Goal: Feedback & Contribution: Submit feedback/report problem

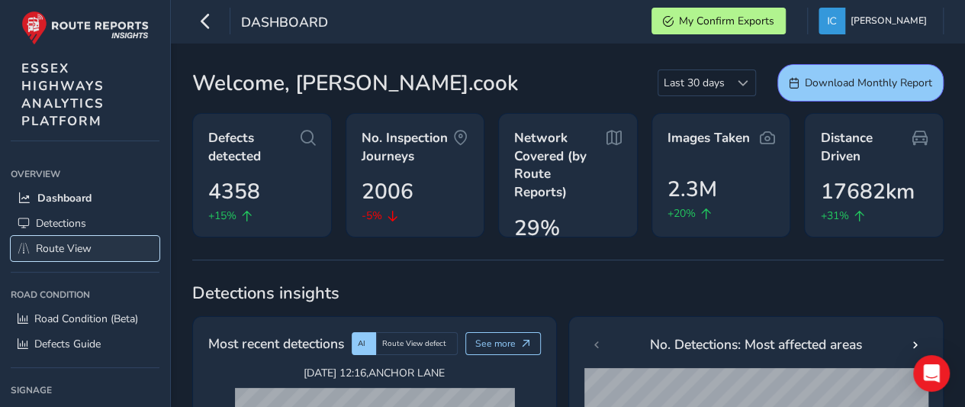
click at [63, 236] on link "Route View" at bounding box center [85, 248] width 149 height 25
click at [60, 247] on span "Route View" at bounding box center [64, 248] width 56 height 14
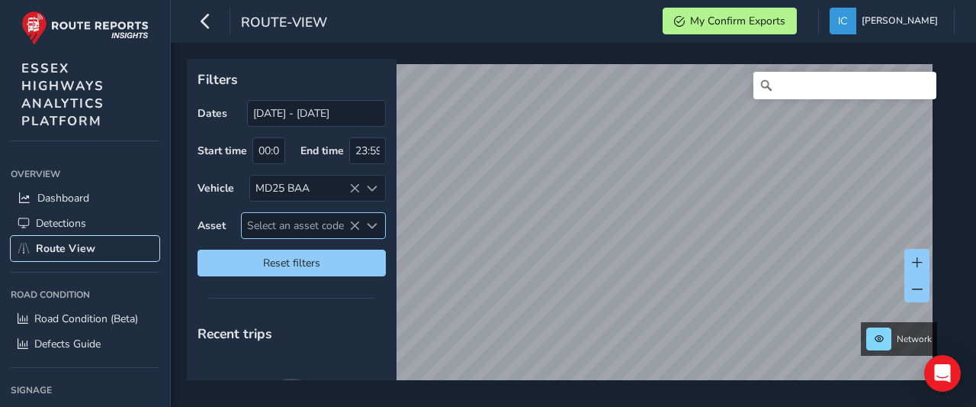
click at [276, 223] on span "Select an asset code" at bounding box center [301, 225] width 118 height 25
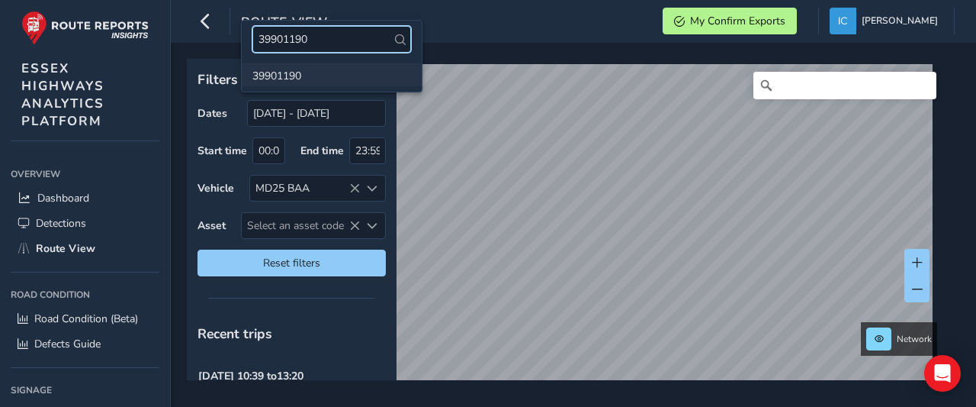
type input "39901190"
click at [280, 79] on li "39901190" at bounding box center [332, 74] width 180 height 23
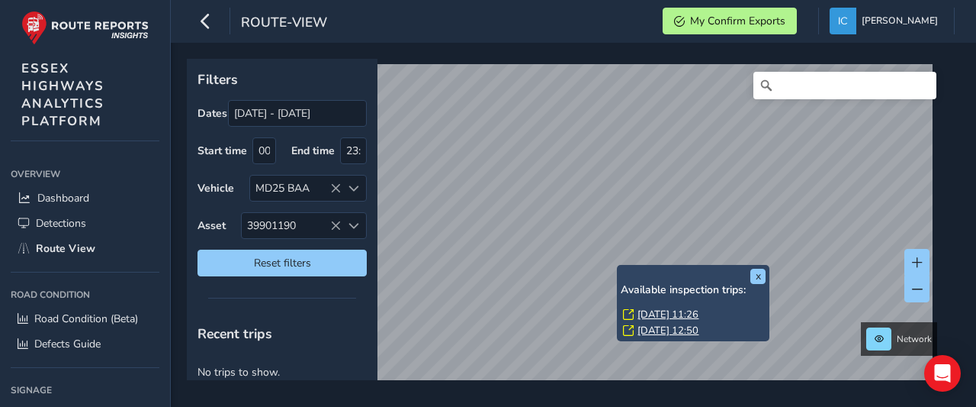
click at [655, 313] on link "[DATE] 11:26" at bounding box center [668, 314] width 61 height 14
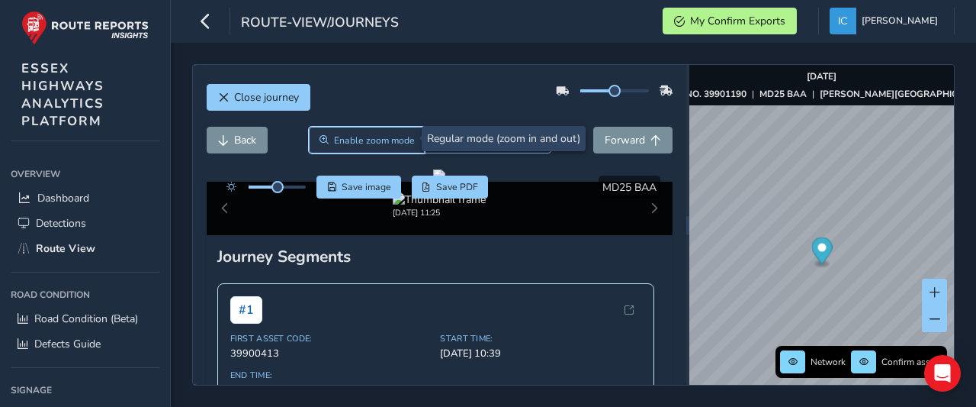
click at [368, 141] on span "Enable zoom mode" at bounding box center [374, 140] width 81 height 12
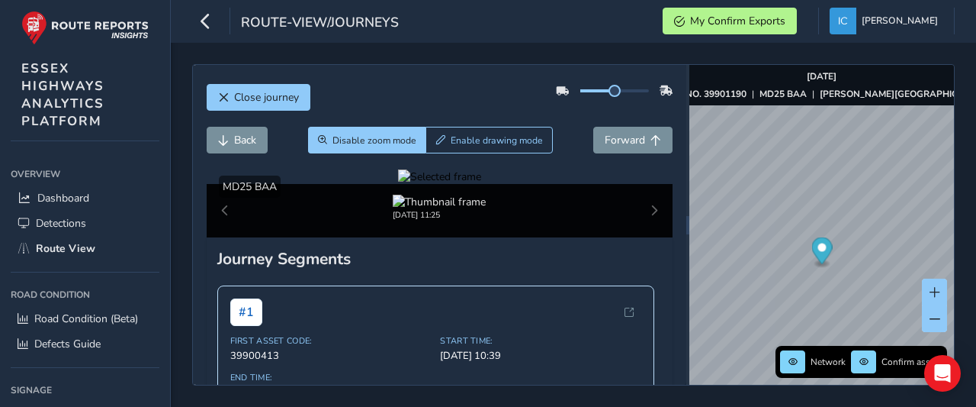
click at [481, 184] on div at bounding box center [439, 176] width 83 height 14
click at [394, 297] on img at bounding box center [778, 294] width 2197 height 1236
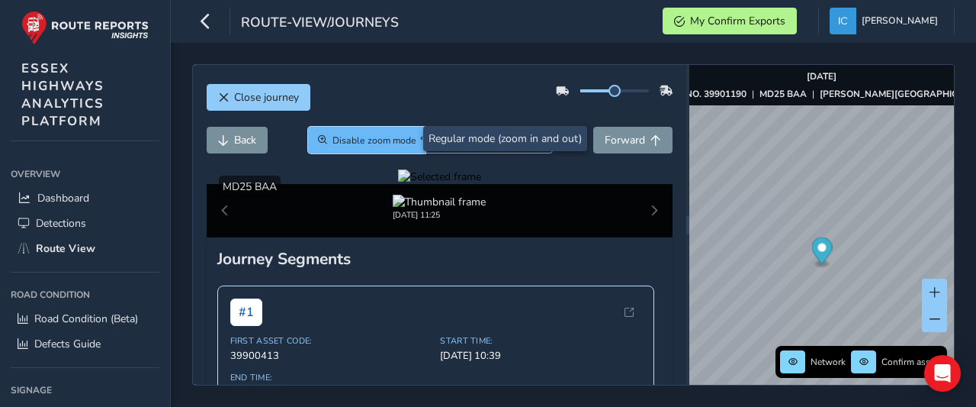
click at [367, 147] on button "Disable zoom mode" at bounding box center [367, 140] width 118 height 27
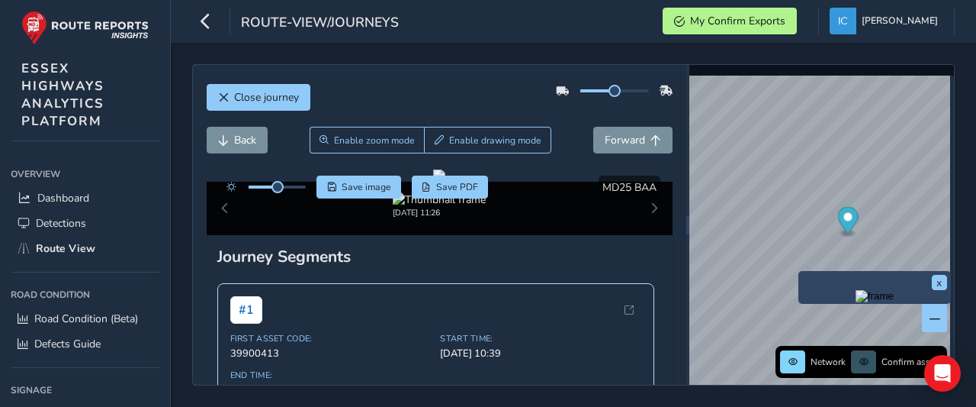
click at [856, 302] on img "Preview frame" at bounding box center [875, 296] width 38 height 12
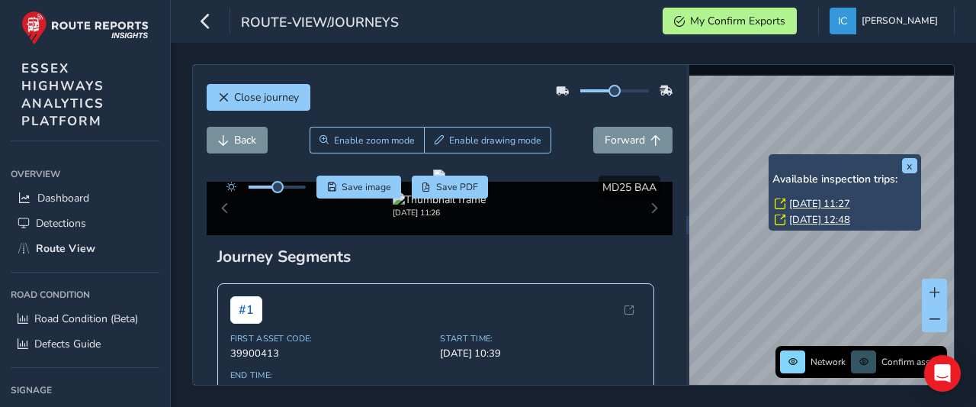
click at [806, 201] on link "[DATE] 11:27" at bounding box center [820, 204] width 61 height 14
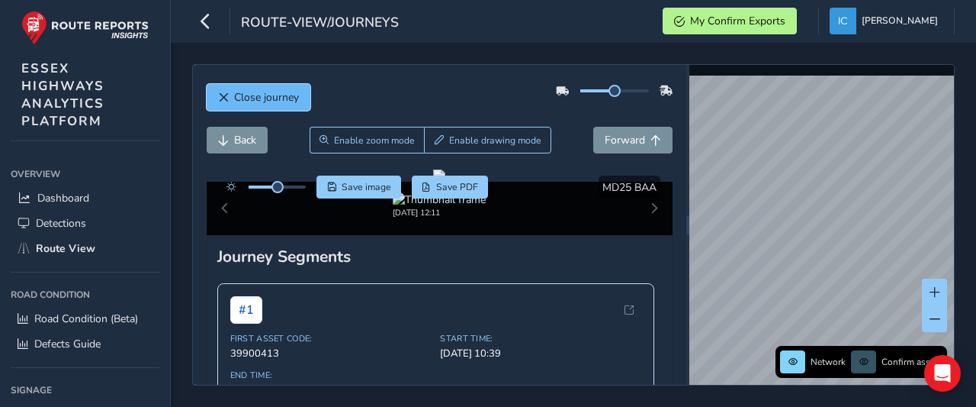
click at [244, 92] on span "Close journey" at bounding box center [266, 97] width 65 height 14
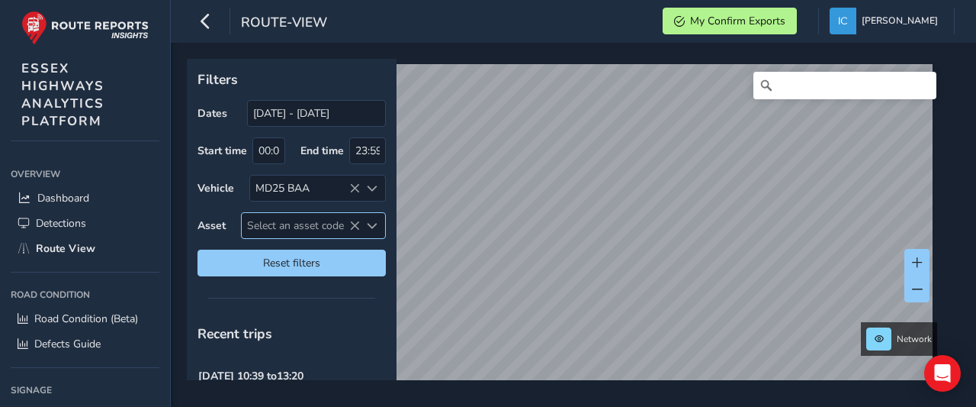
click at [279, 227] on span "Select an asset code" at bounding box center [301, 225] width 118 height 25
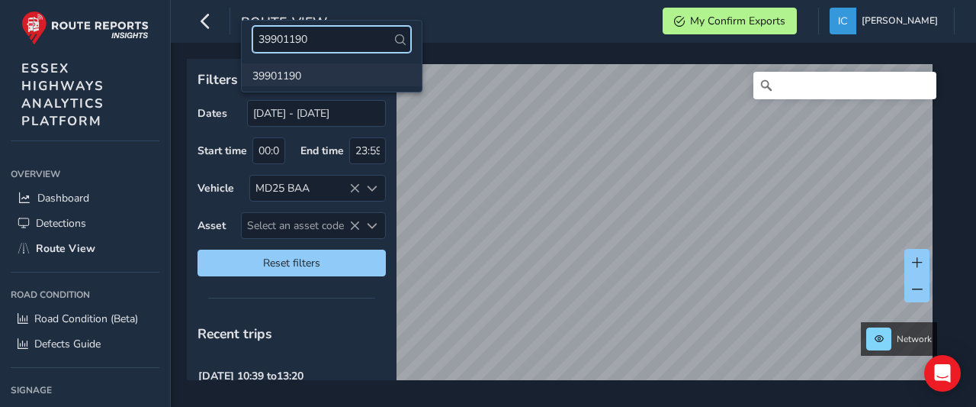
type input "39901190"
click at [298, 79] on li "39901190" at bounding box center [332, 74] width 180 height 23
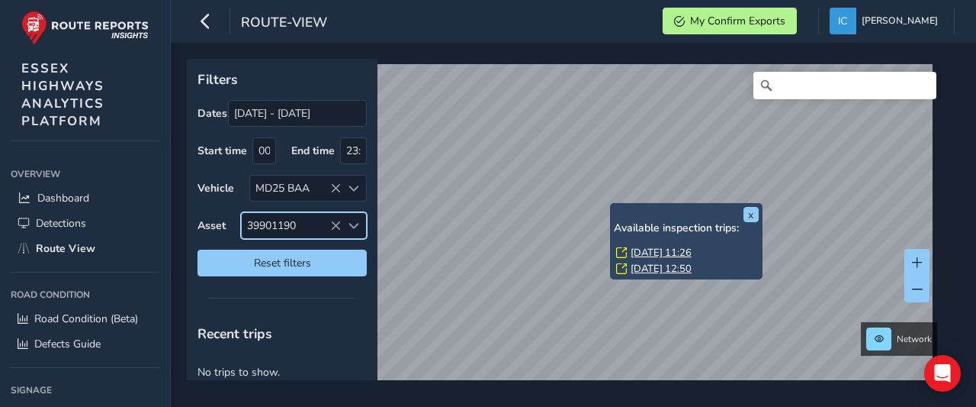
click at [674, 250] on link "[DATE] 11:26" at bounding box center [661, 253] width 61 height 14
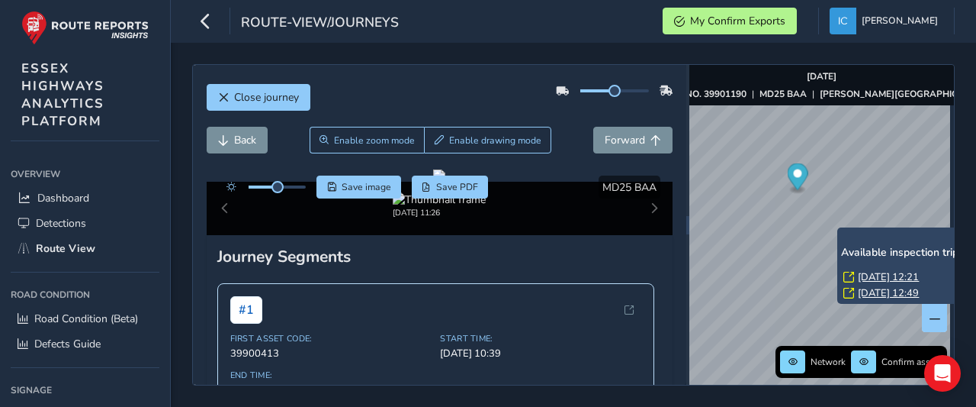
click at [896, 274] on link "[DATE] 12:21" at bounding box center [888, 277] width 61 height 14
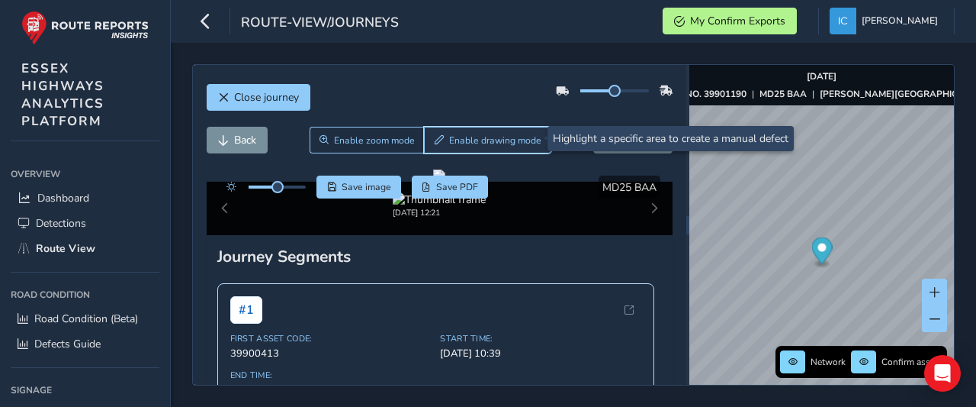
click at [465, 139] on span "Enable drawing mode" at bounding box center [495, 140] width 92 height 12
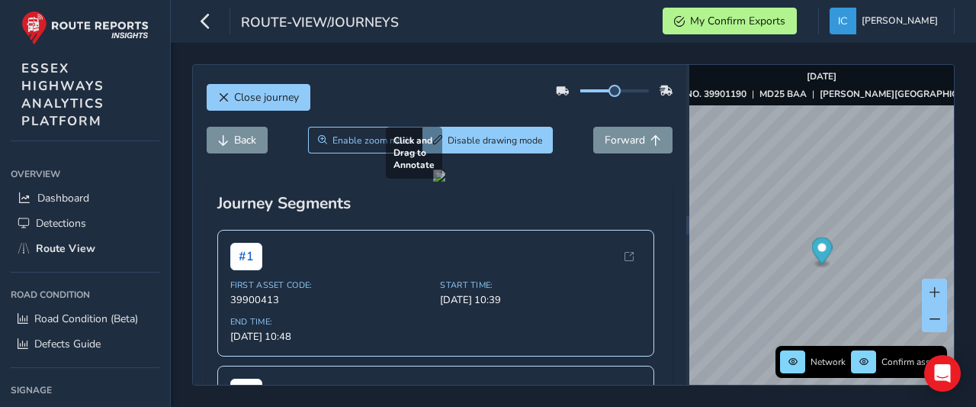
drag, startPoint x: 343, startPoint y: 251, endPoint x: 539, endPoint y: 375, distance: 231.1
click at [446, 182] on div at bounding box center [439, 175] width 12 height 12
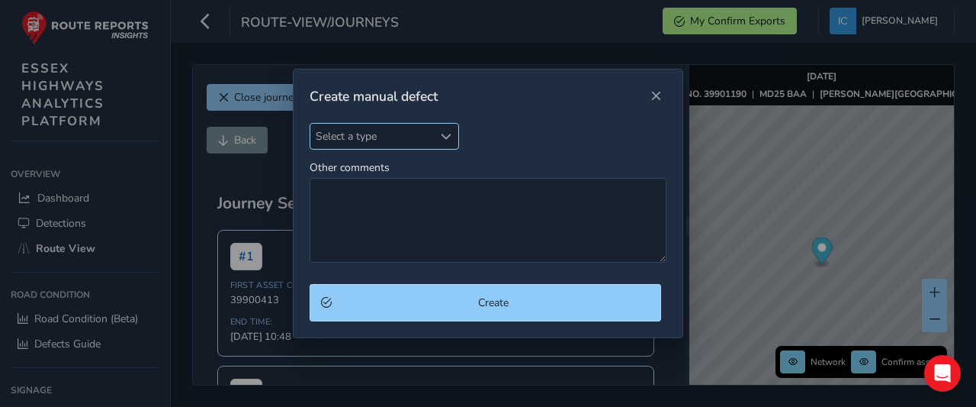
click at [362, 141] on span "Select a type" at bounding box center [371, 136] width 123 height 25
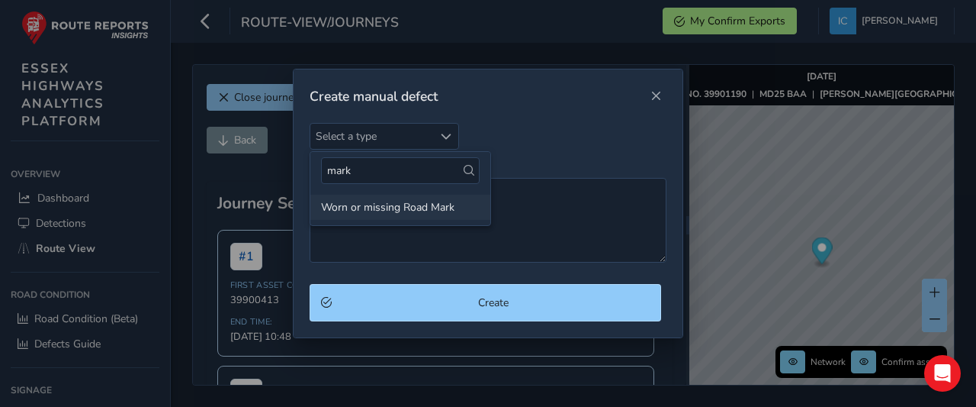
type input "mark"
click at [379, 210] on li "Worn or missing Road Mark" at bounding box center [400, 207] width 180 height 25
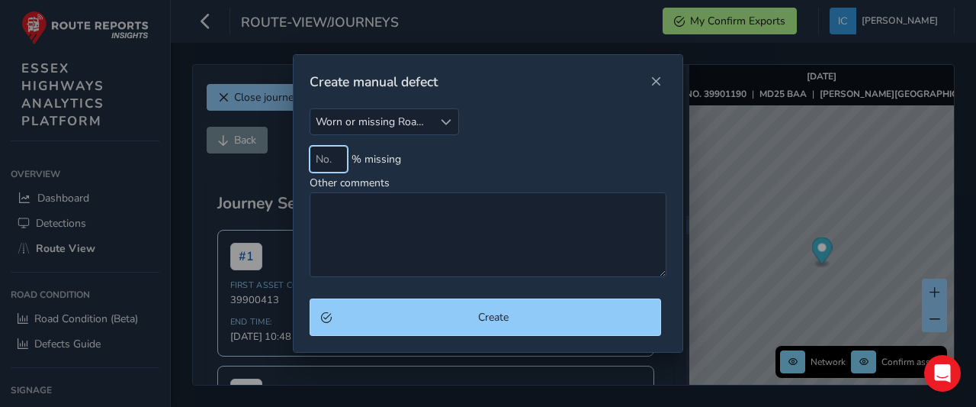
click at [345, 160] on input at bounding box center [329, 159] width 38 height 27
type input "50"
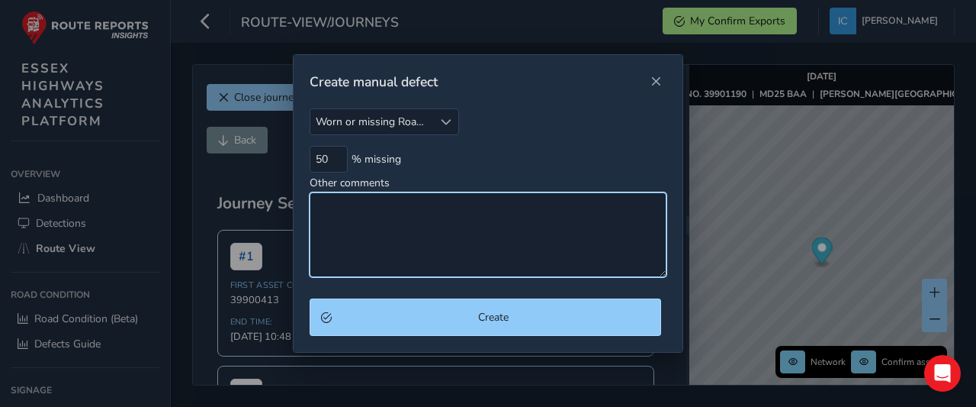
click at [333, 207] on textarea "Other comments" at bounding box center [488, 234] width 357 height 85
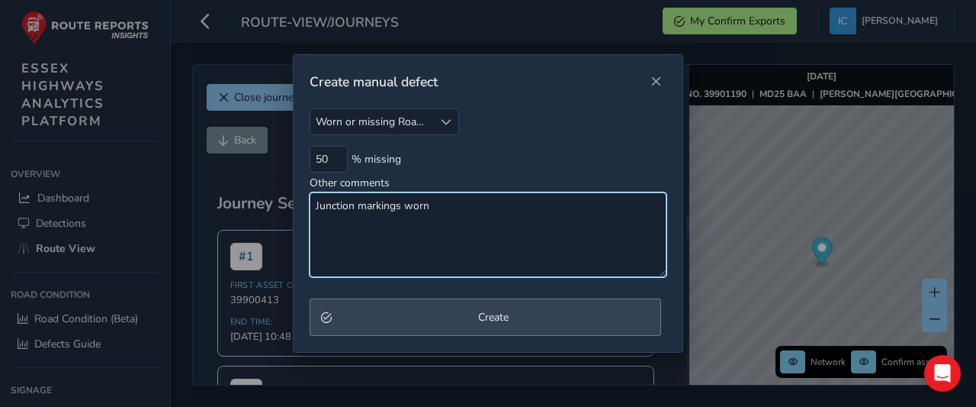
type textarea "Junction markings worn"
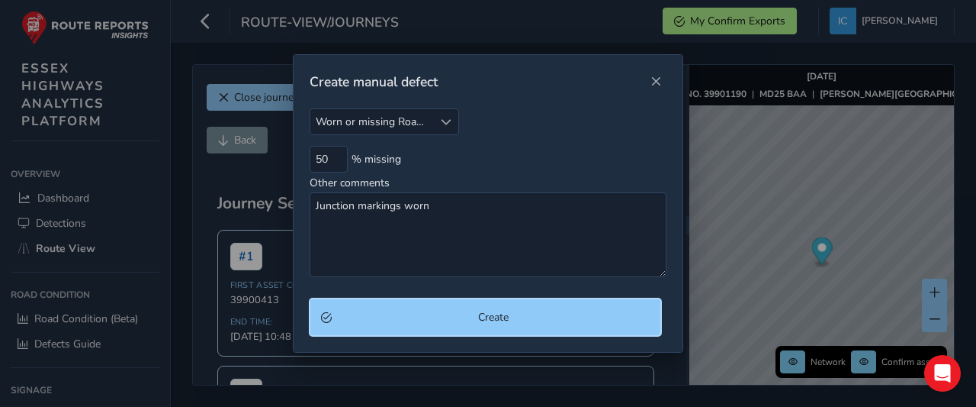
click at [431, 326] on button "Create" at bounding box center [486, 316] width 352 height 37
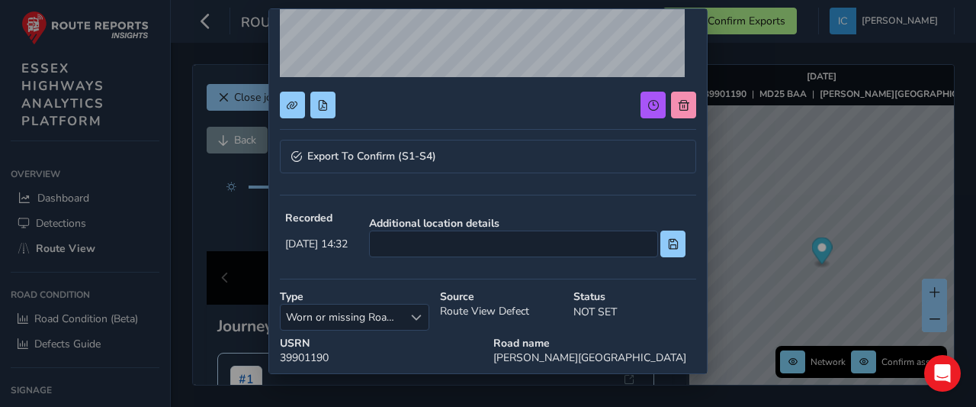
scroll to position [336, 0]
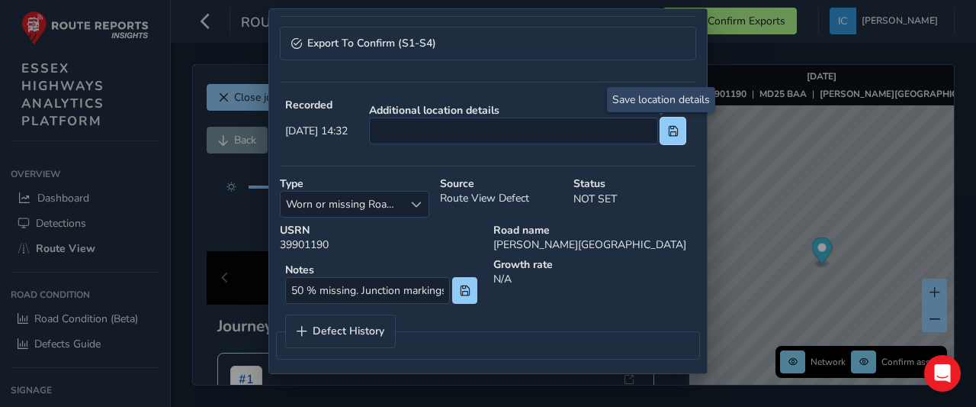
drag, startPoint x: 661, startPoint y: 124, endPoint x: 592, endPoint y: 171, distance: 82.9
click at [668, 126] on span at bounding box center [673, 131] width 11 height 11
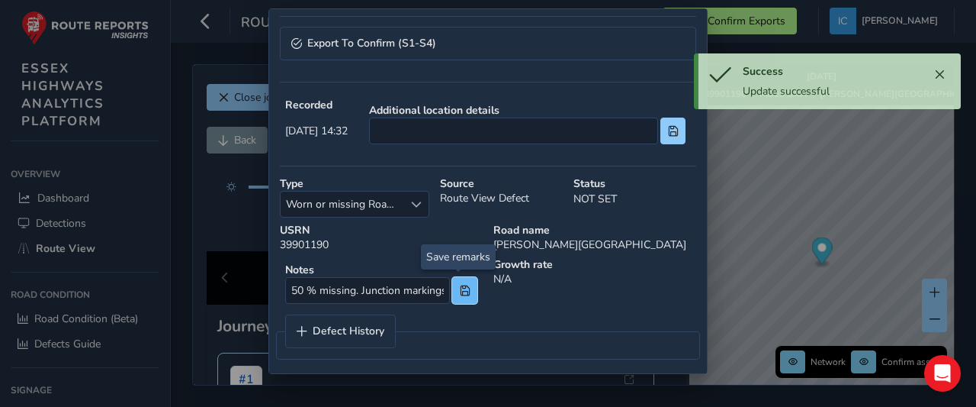
click at [456, 291] on button at bounding box center [464, 290] width 25 height 27
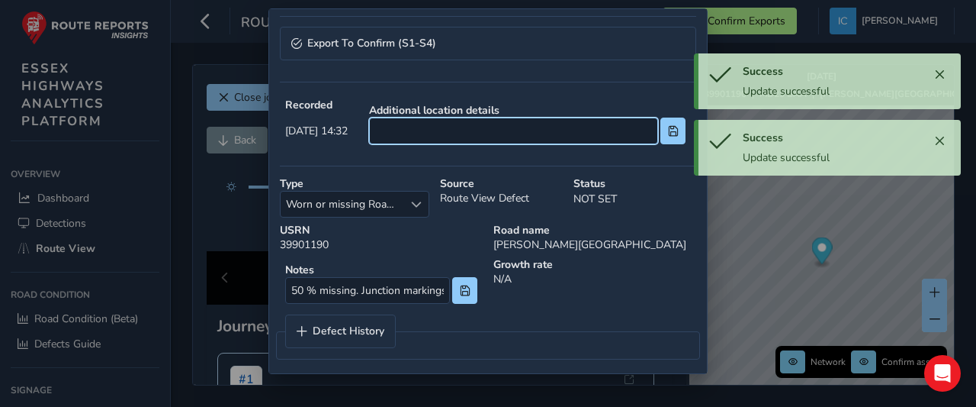
click at [422, 124] on input at bounding box center [513, 130] width 289 height 27
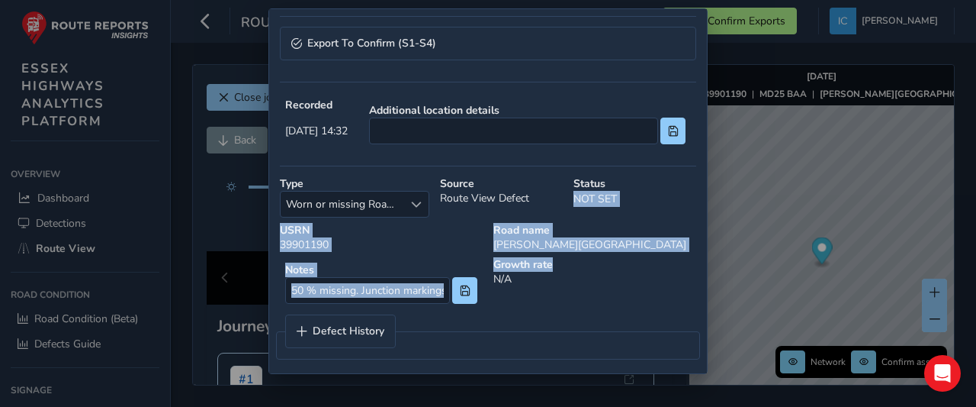
drag, startPoint x: 770, startPoint y: 236, endPoint x: 770, endPoint y: 175, distance: 61.0
click at [770, 175] on div "Export To Confirm (S1-S4) Recorded [DATE] 14:32 Additional location details Typ…" at bounding box center [488, 203] width 976 height 407
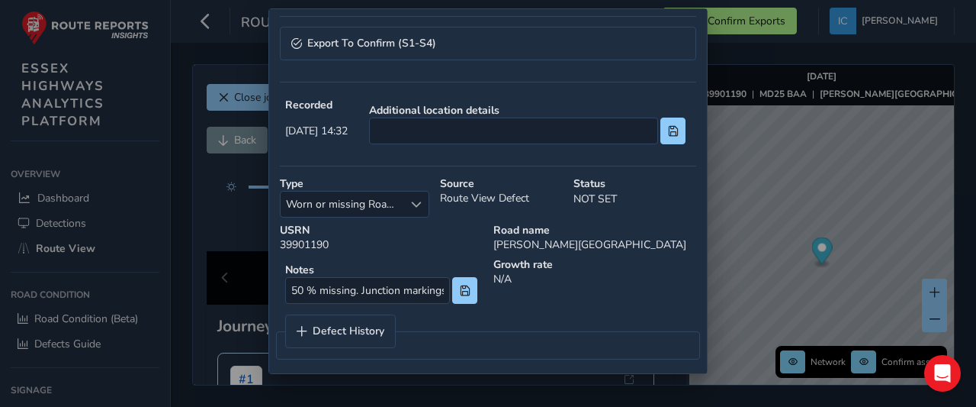
click at [475, 114] on strong "Additional location details" at bounding box center [527, 110] width 317 height 14
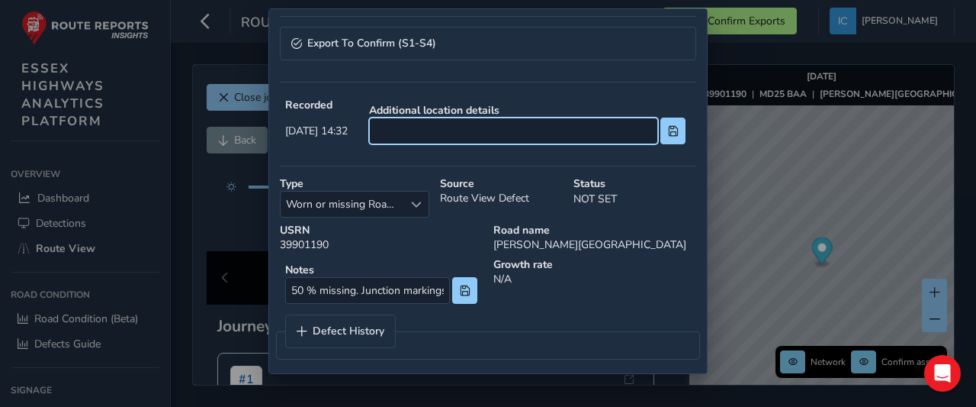
click at [476, 121] on input at bounding box center [513, 130] width 289 height 27
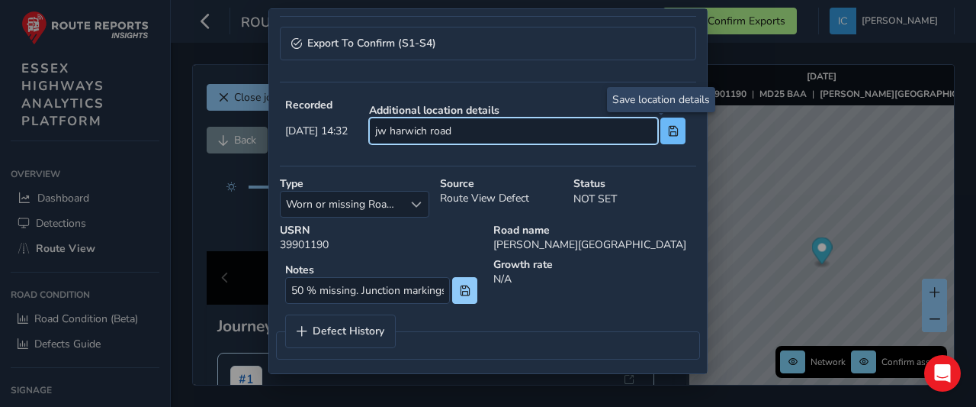
type input "jw harwich road"
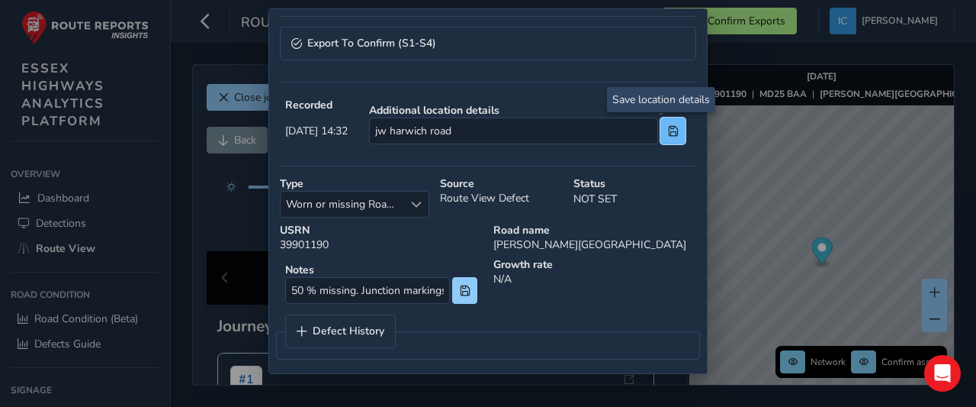
click at [668, 128] on span at bounding box center [673, 131] width 11 height 11
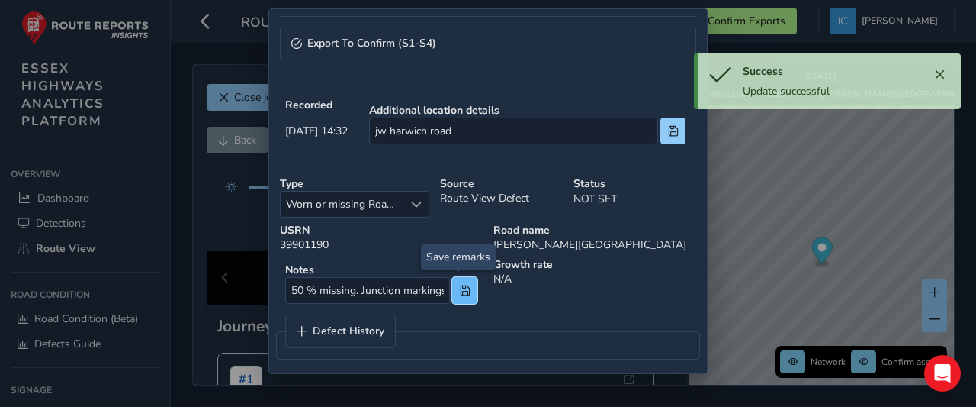
click at [453, 290] on button at bounding box center [464, 290] width 25 height 27
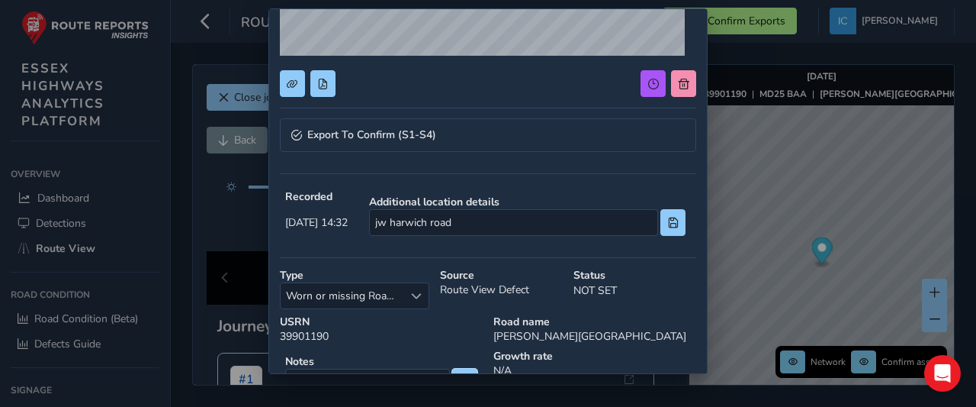
scroll to position [107, 0]
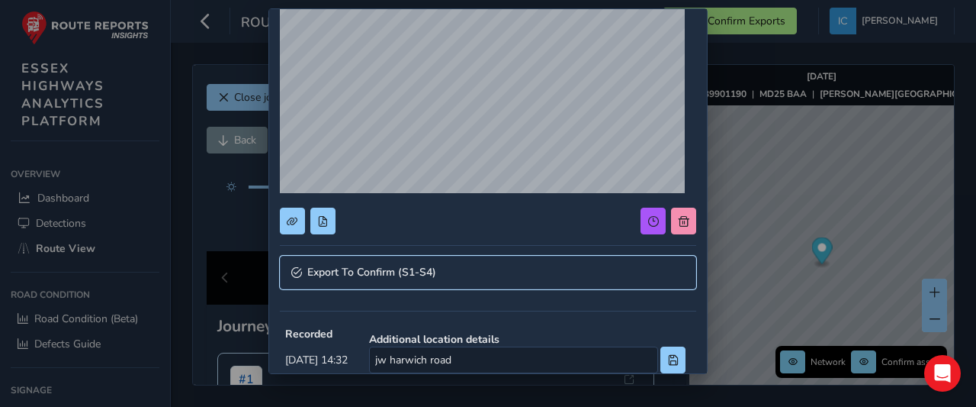
click at [388, 271] on span "Export To Confirm (S1-S4)" at bounding box center [371, 272] width 129 height 11
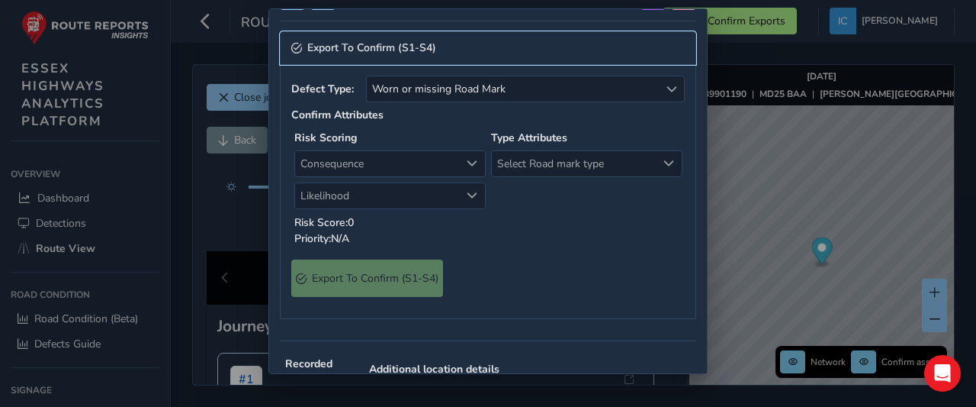
scroll to position [336, 0]
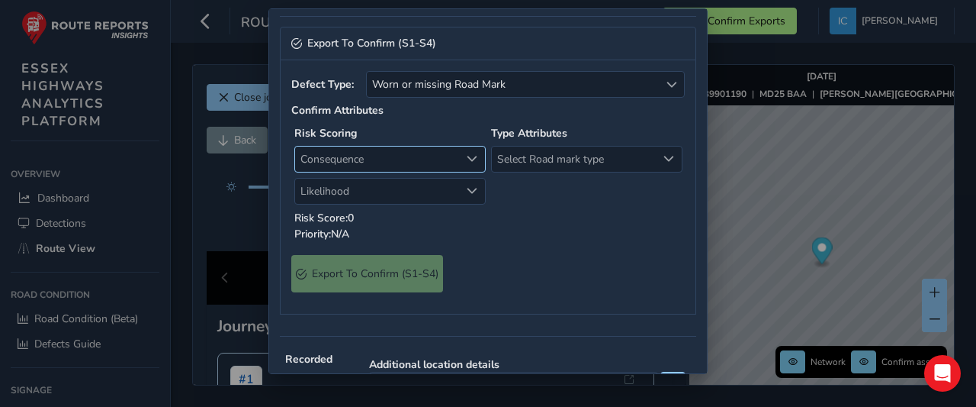
click at [377, 159] on span "Consequence" at bounding box center [377, 158] width 165 height 25
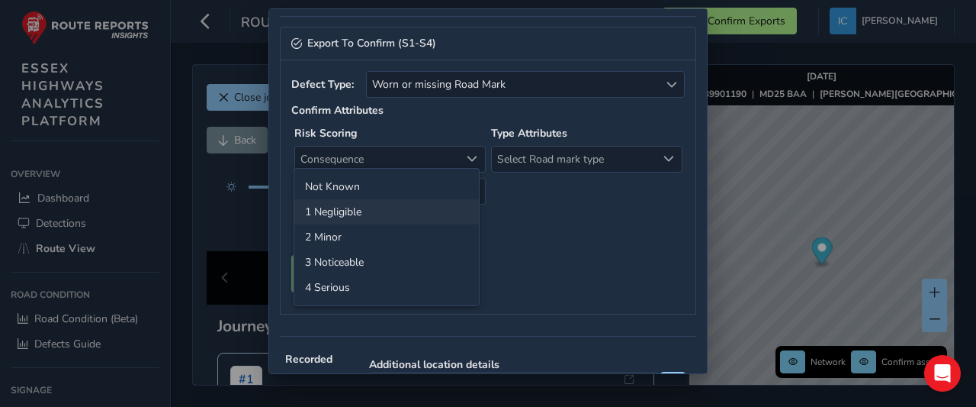
click at [352, 206] on li "1 Negligible" at bounding box center [386, 211] width 185 height 25
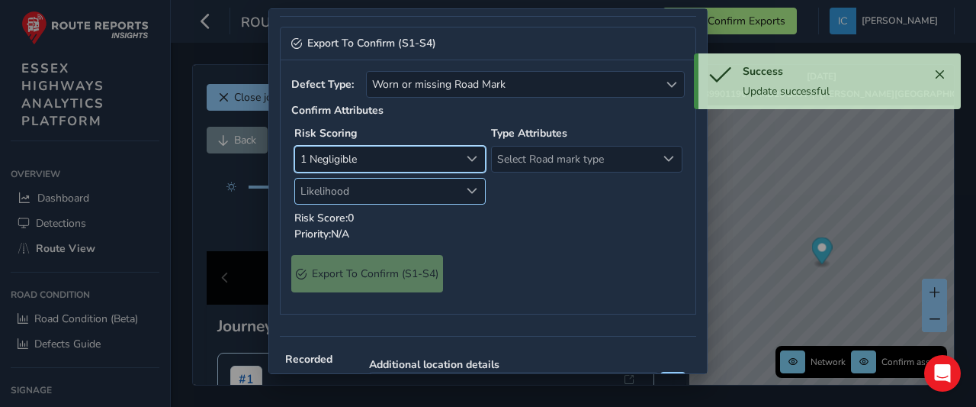
click at [352, 194] on span "Likelihood" at bounding box center [377, 191] width 165 height 25
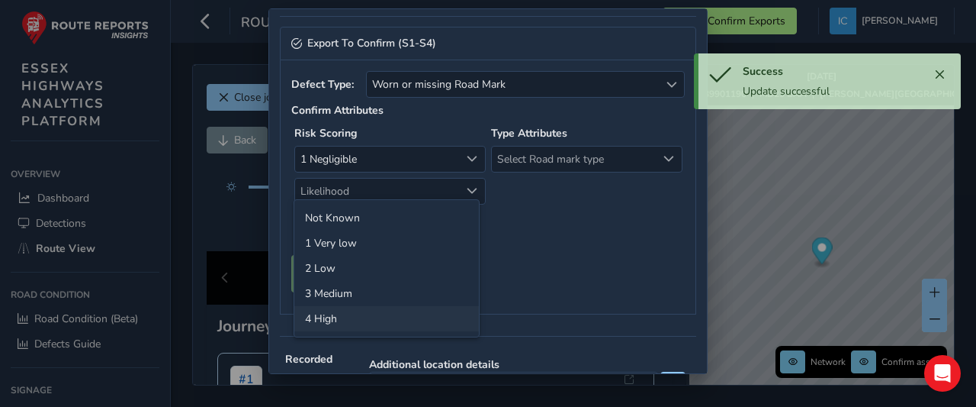
click at [343, 320] on li "4 High" at bounding box center [386, 318] width 185 height 25
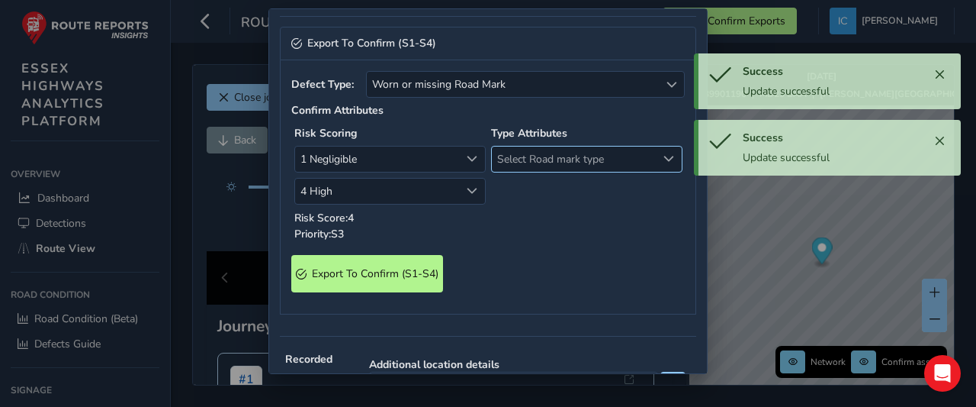
click at [548, 147] on span "Select Road mark type" at bounding box center [574, 158] width 165 height 25
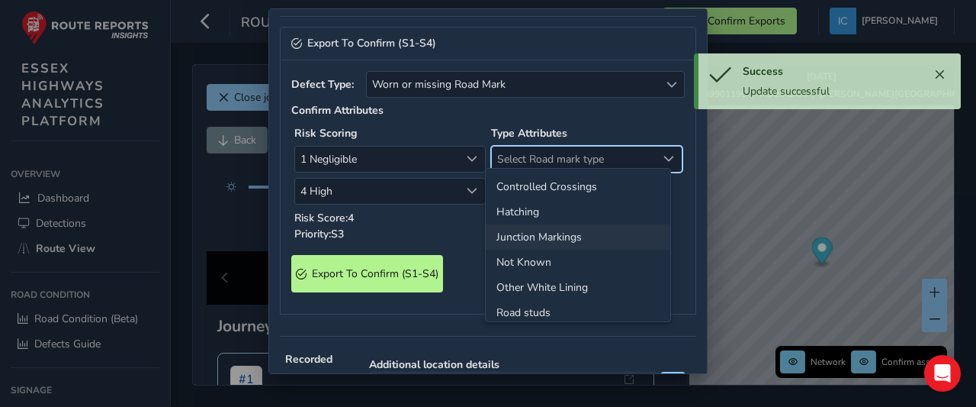
click at [542, 236] on li "Junction Markings" at bounding box center [578, 236] width 185 height 25
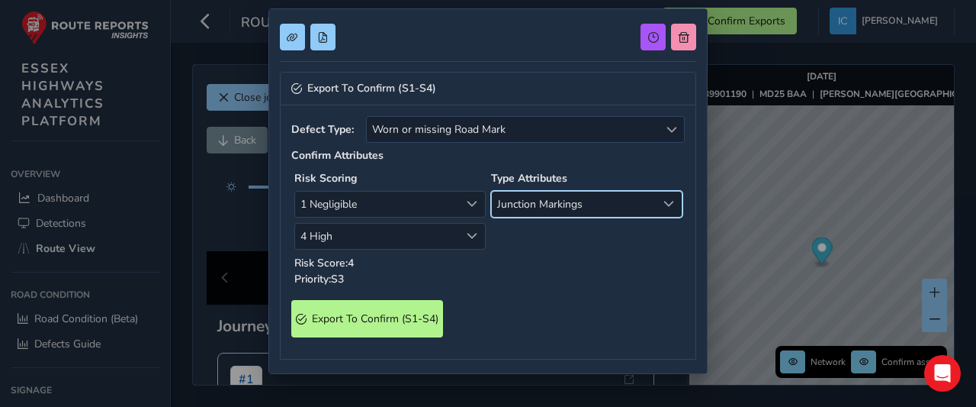
scroll to position [357, 0]
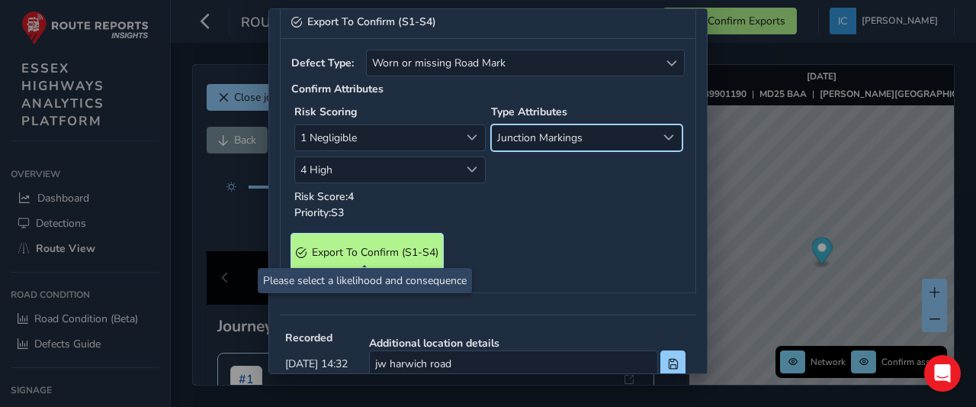
click at [420, 256] on S4\) "Export To Confirm (S1-S4)" at bounding box center [367, 251] width 152 height 37
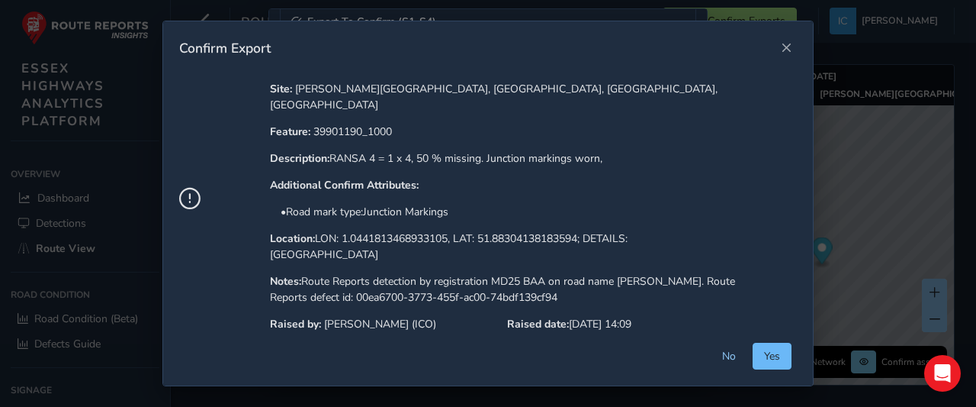
click at [780, 361] on span "Yes" at bounding box center [772, 356] width 16 height 14
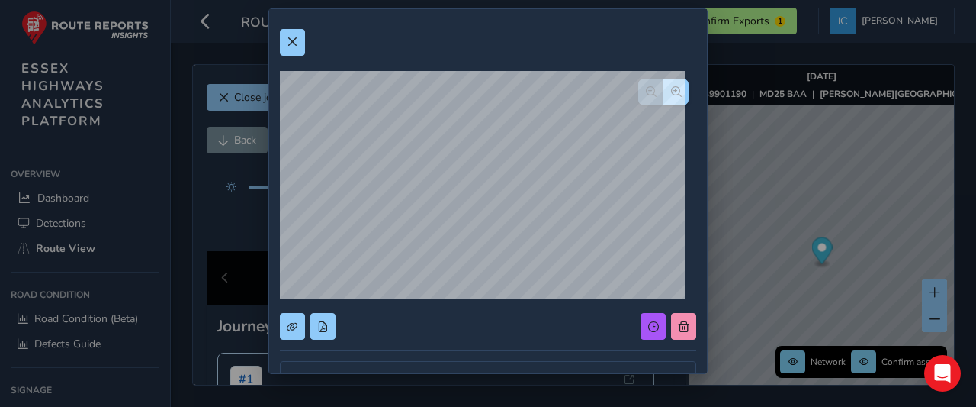
scroll to position [0, 0]
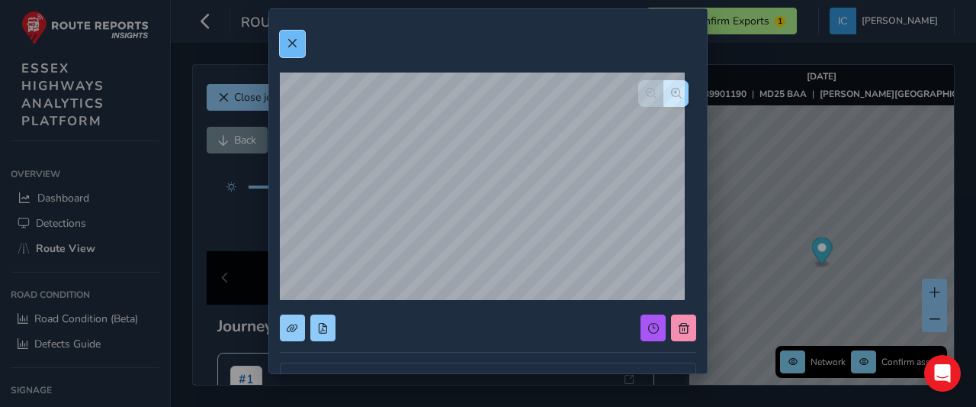
click at [292, 40] on span at bounding box center [292, 43] width 11 height 11
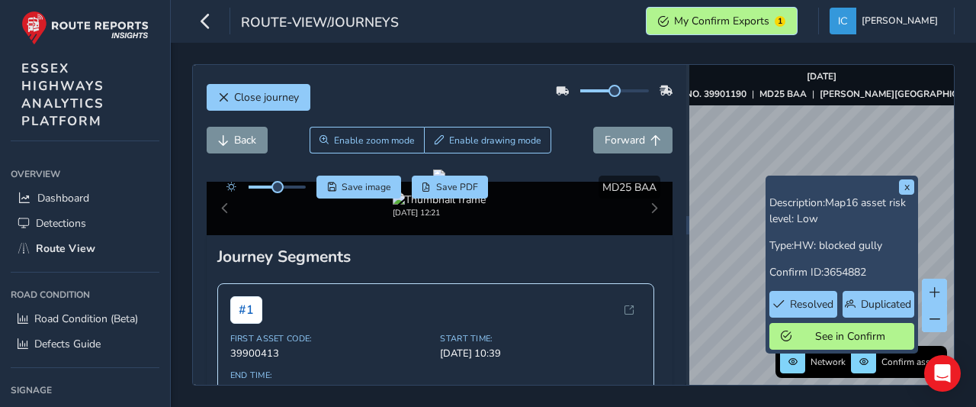
click at [766, 26] on span "My Confirm Exports" at bounding box center [721, 21] width 95 height 14
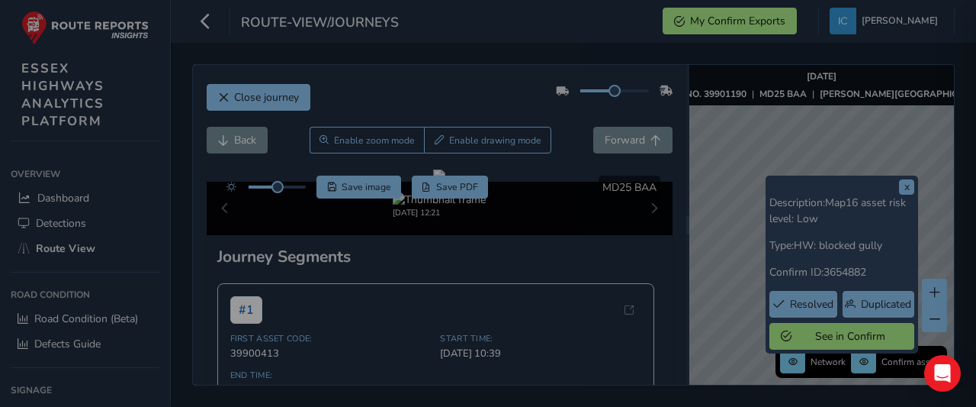
click at [277, 92] on div "Confirm Exports Officer code: ICO 11s Next export Filter by Asset Errors Status…" at bounding box center [488, 203] width 976 height 407
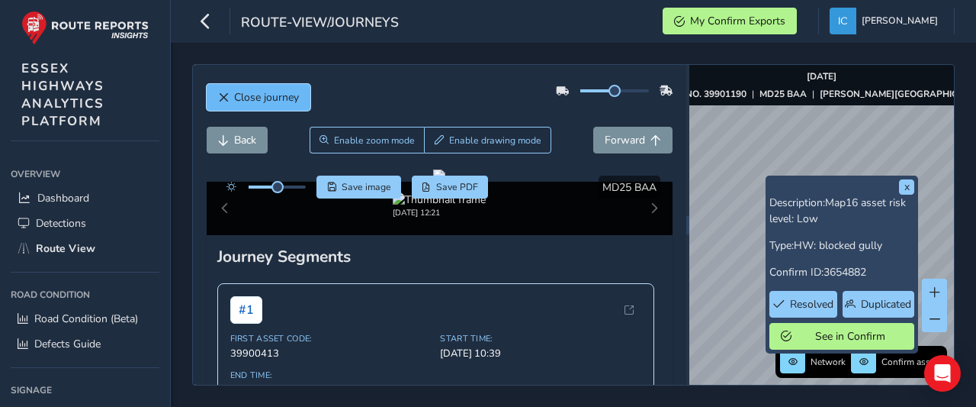
drag, startPoint x: 277, startPoint y: 92, endPoint x: 287, endPoint y: 95, distance: 10.4
click at [287, 95] on span "Close journey" at bounding box center [266, 97] width 65 height 14
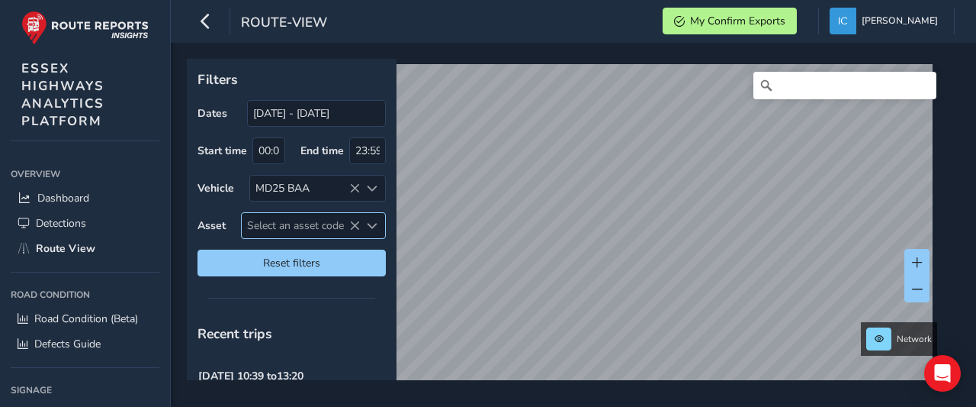
click at [288, 218] on span "Select an asset code" at bounding box center [301, 225] width 118 height 25
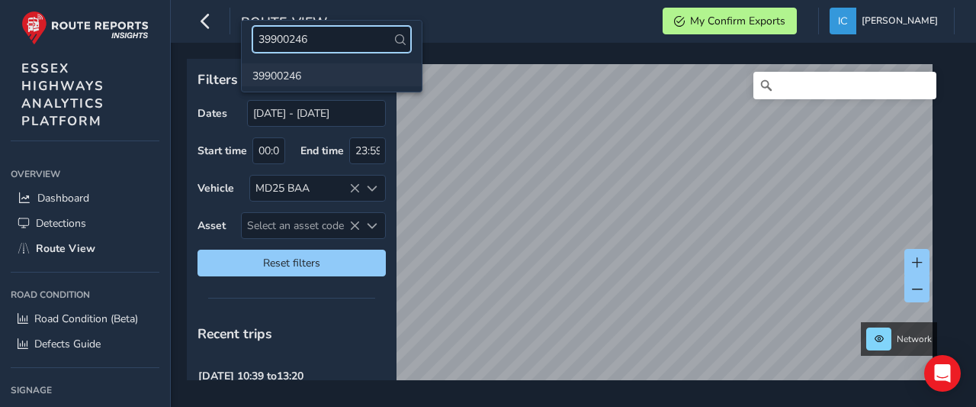
type input "39900246"
click at [280, 70] on li "39900246" at bounding box center [332, 74] width 180 height 23
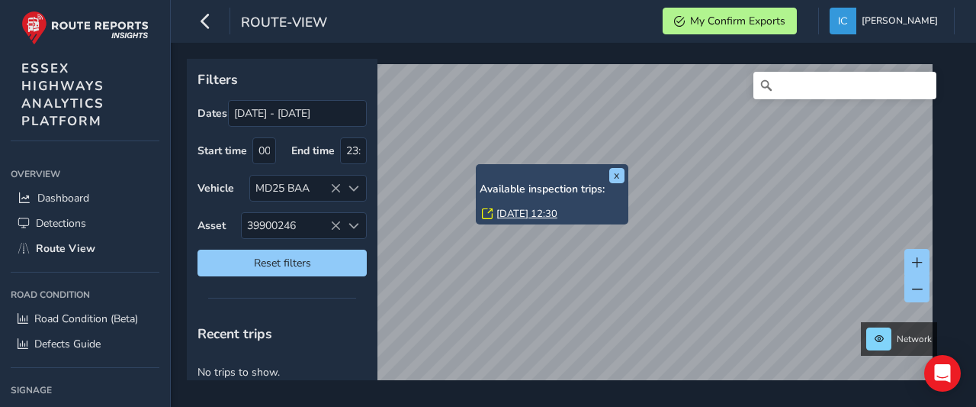
click at [507, 214] on link "[DATE] 12:30" at bounding box center [527, 214] width 61 height 14
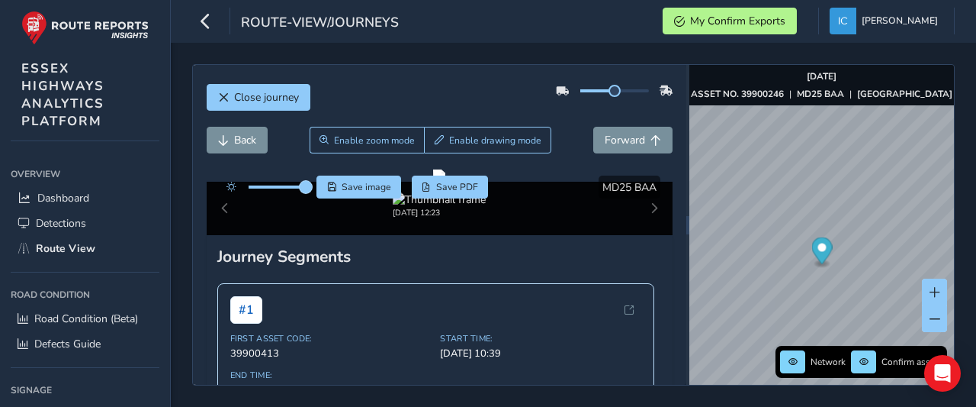
drag, startPoint x: 276, startPoint y: 187, endPoint x: 308, endPoint y: 187, distance: 32.0
click at [308, 187] on span at bounding box center [306, 187] width 12 height 12
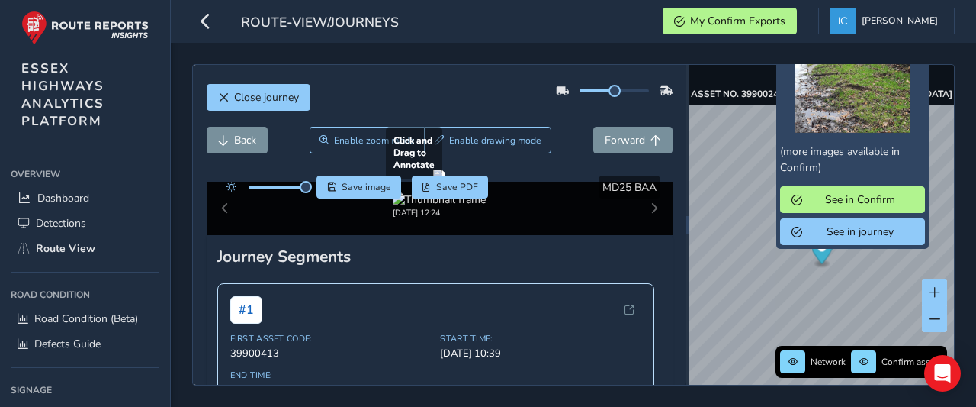
click at [446, 182] on div at bounding box center [439, 175] width 12 height 12
